Goal: Find specific page/section: Find specific page/section

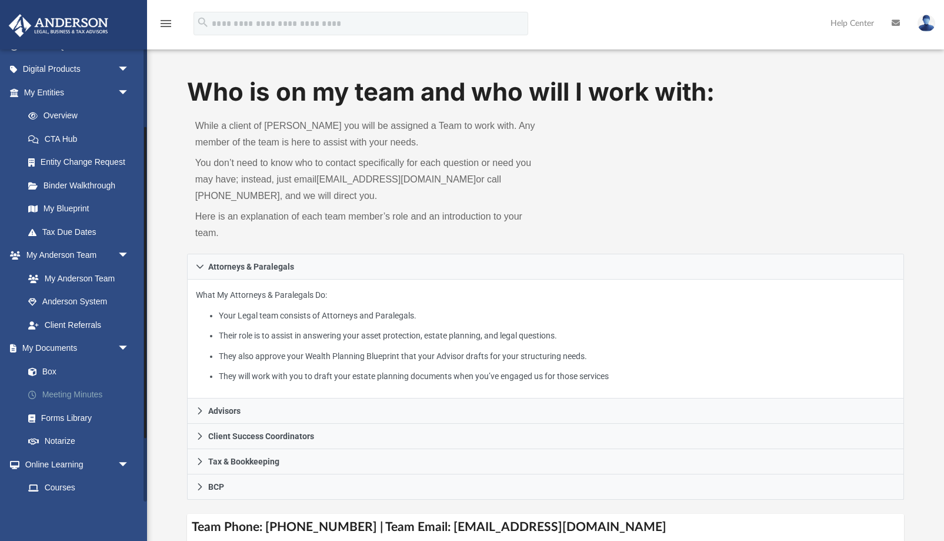
scroll to position [113, 0]
click at [52, 363] on link "Box" at bounding box center [81, 370] width 131 height 24
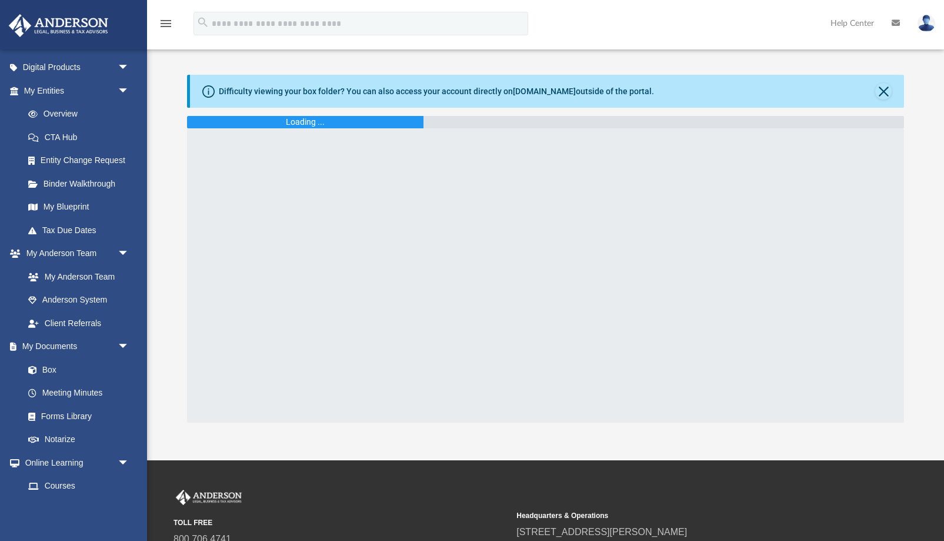
click at [75, 26] on img at bounding box center [58, 25] width 106 height 23
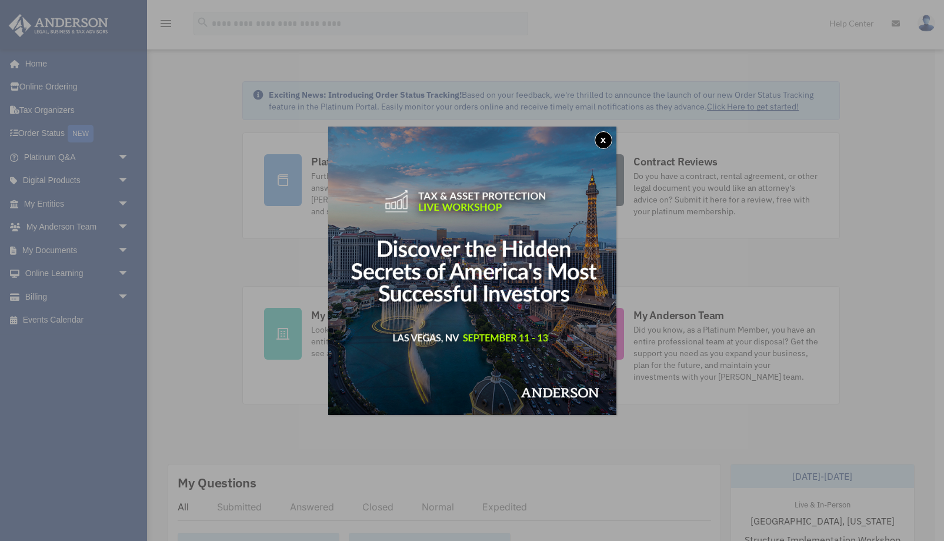
click at [599, 138] on button "x" at bounding box center [604, 140] width 18 height 18
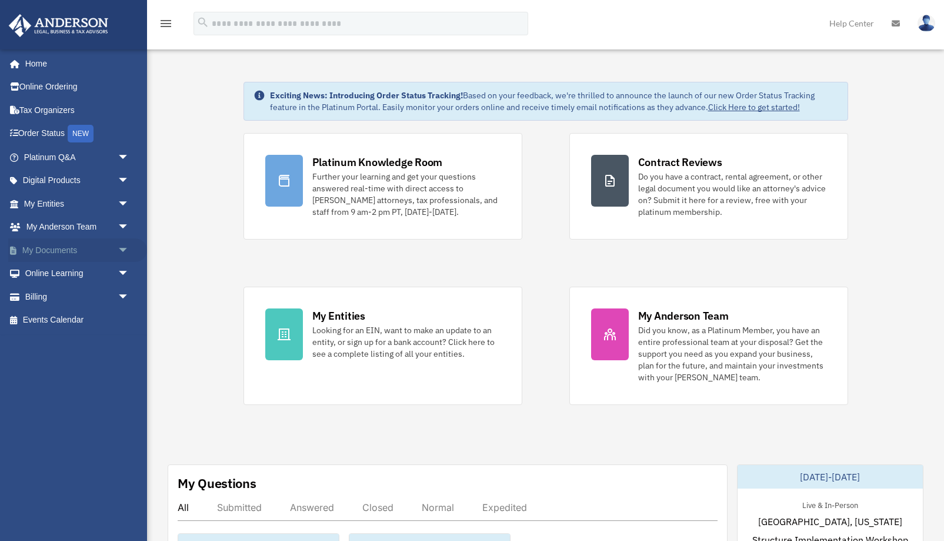
click at [51, 252] on link "My Documents arrow_drop_down" at bounding box center [77, 250] width 139 height 24
click at [60, 252] on link "My Documents arrow_drop_down" at bounding box center [77, 250] width 139 height 24
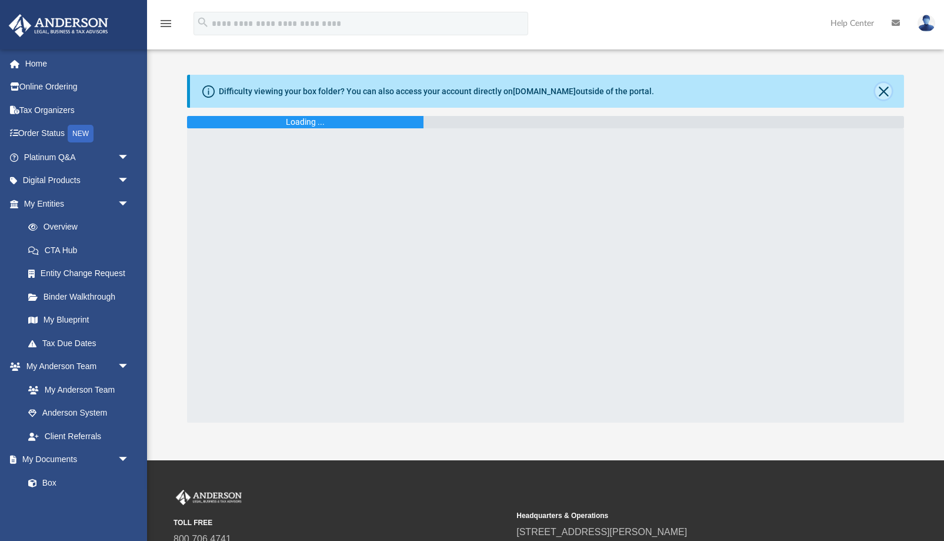
click at [883, 88] on button "Close" at bounding box center [883, 91] width 16 height 16
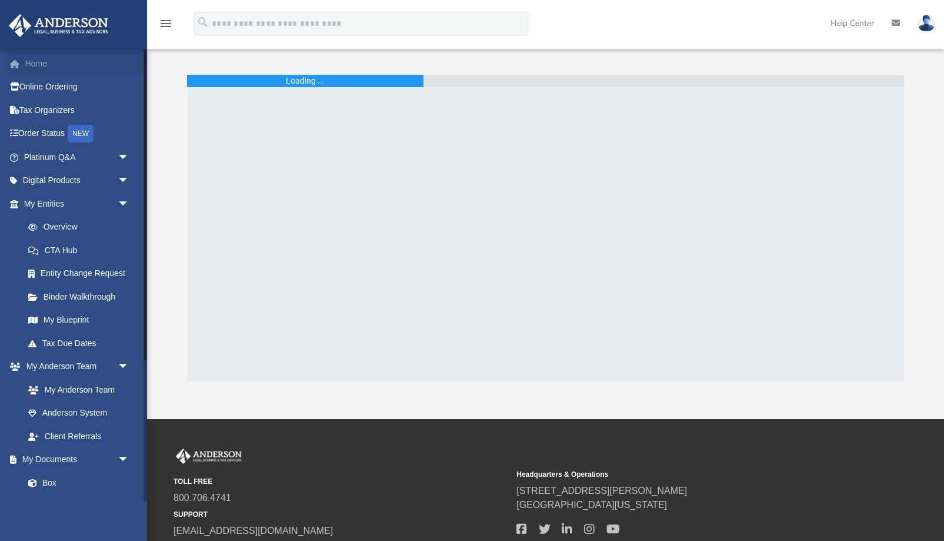
click at [44, 58] on link "Home" at bounding box center [77, 64] width 139 height 24
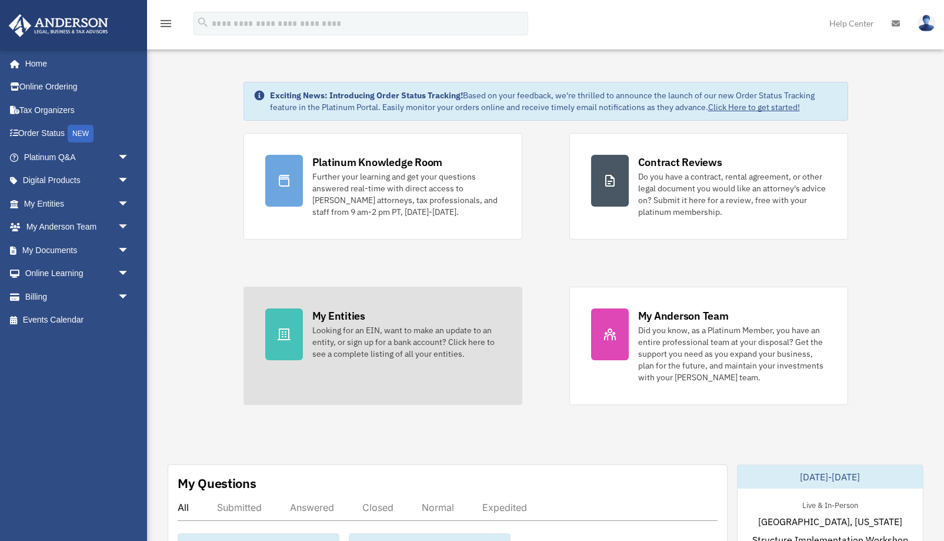
click at [325, 335] on div "Looking for an EIN, want to make an update to an entity, or sign up for a bank …" at bounding box center [406, 341] width 188 height 35
click at [325, 334] on div "Looking for an EIN, want to make an update to an entity, or sign up for a bank …" at bounding box center [406, 341] width 188 height 35
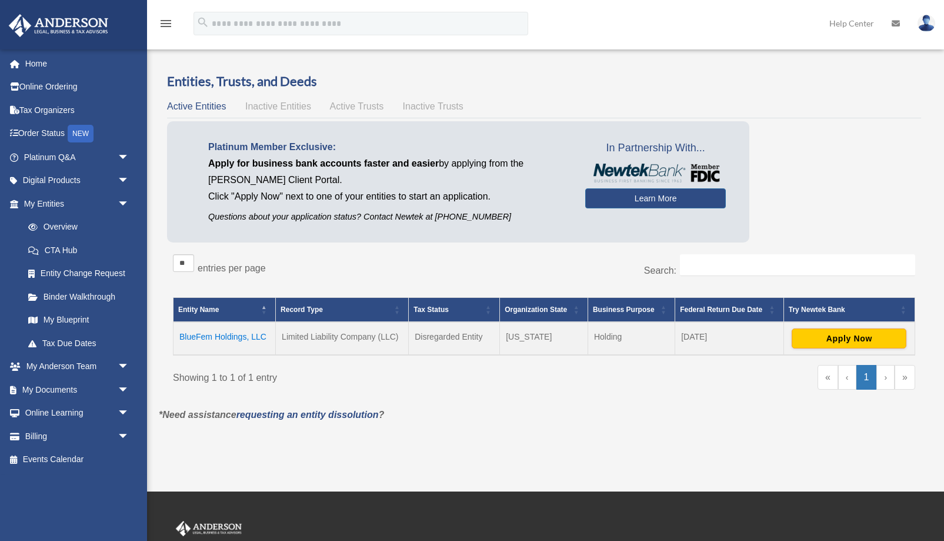
click at [231, 332] on td "BlueFem Holdings, LLC" at bounding box center [225, 338] width 102 height 33
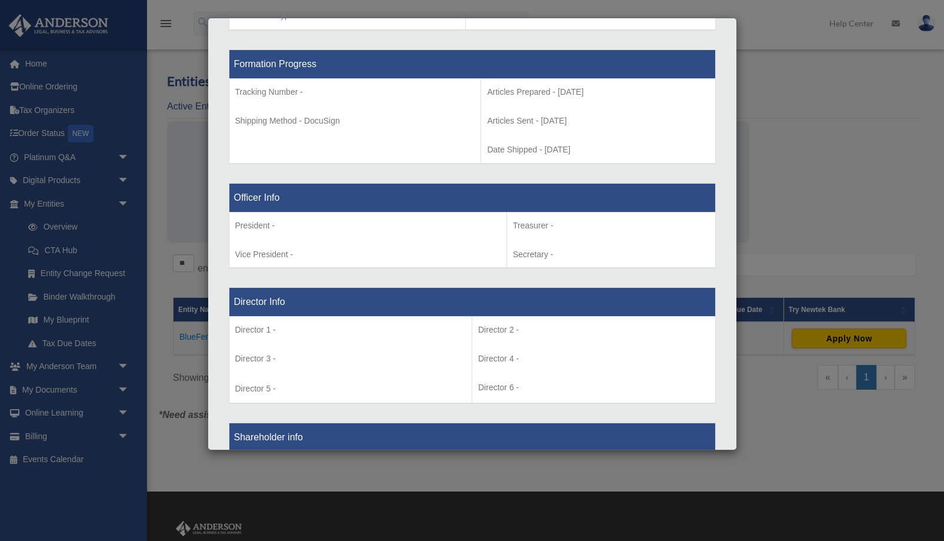
scroll to position [600, 0]
